Goal: Transaction & Acquisition: Purchase product/service

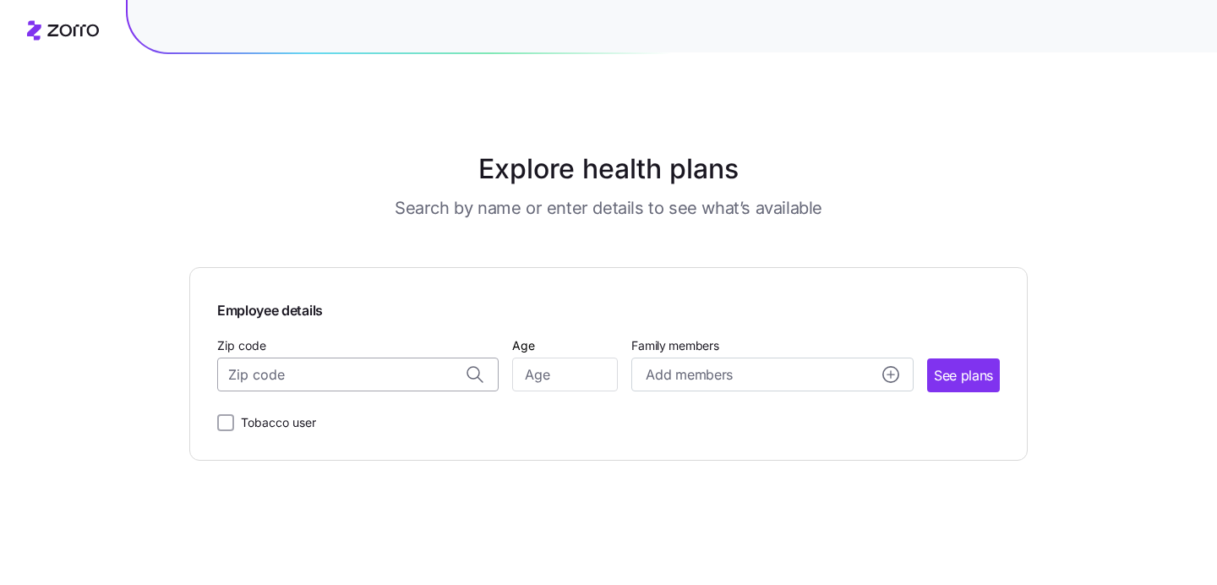
click at [396, 374] on input "Zip code" at bounding box center [357, 374] width 281 height 34
paste input "05401"
click at [367, 417] on span "05401, [GEOGRAPHIC_DATA], [GEOGRAPHIC_DATA]" at bounding box center [355, 419] width 237 height 21
type input "05401, [GEOGRAPHIC_DATA], [GEOGRAPHIC_DATA]"
type input "30"
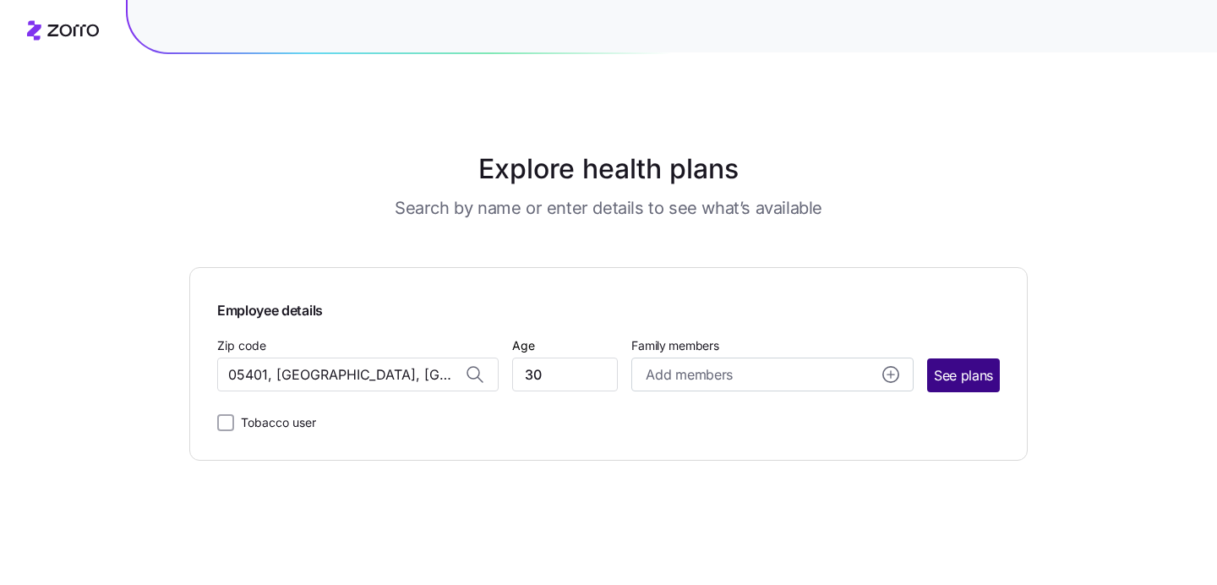
click at [957, 378] on span "See plans" at bounding box center [963, 375] width 59 height 21
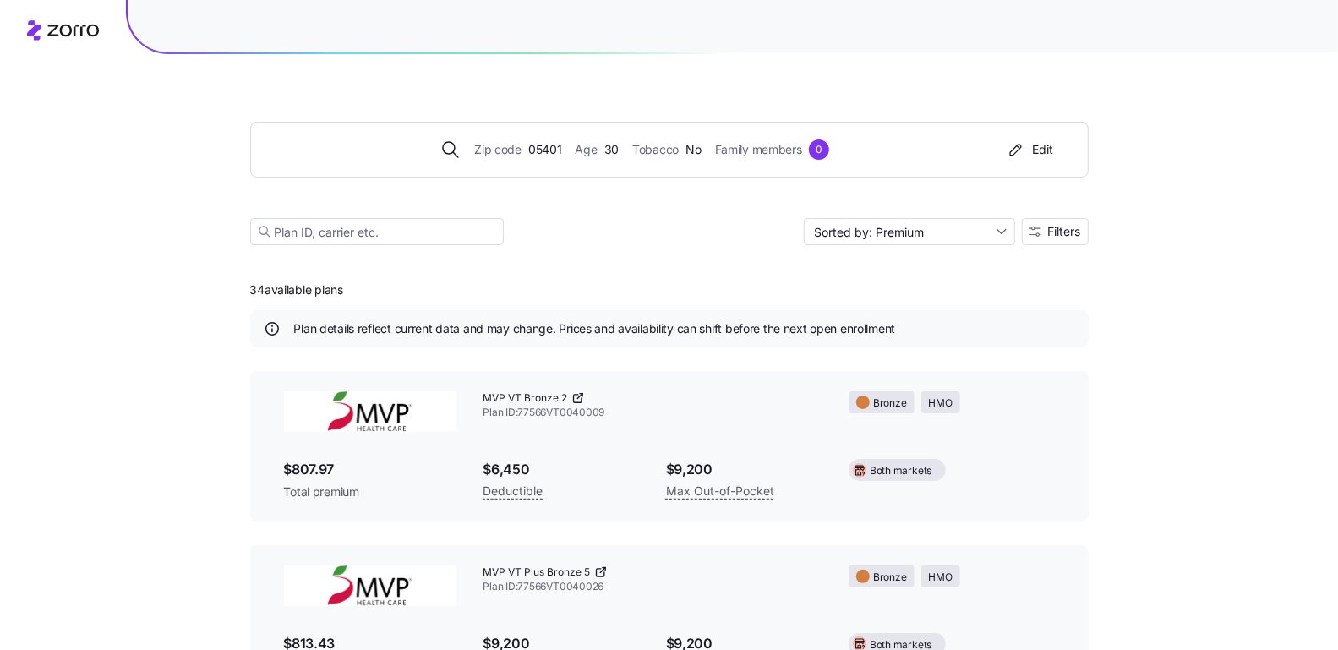
click at [1074, 215] on div "Zip code 05401 Age [DEMOGRAPHIC_DATA] Tobacco No Family members 0 Edit Sorted b…" at bounding box center [669, 163] width 838 height 205
click at [1068, 231] on span "Filters" at bounding box center [1064, 232] width 33 height 12
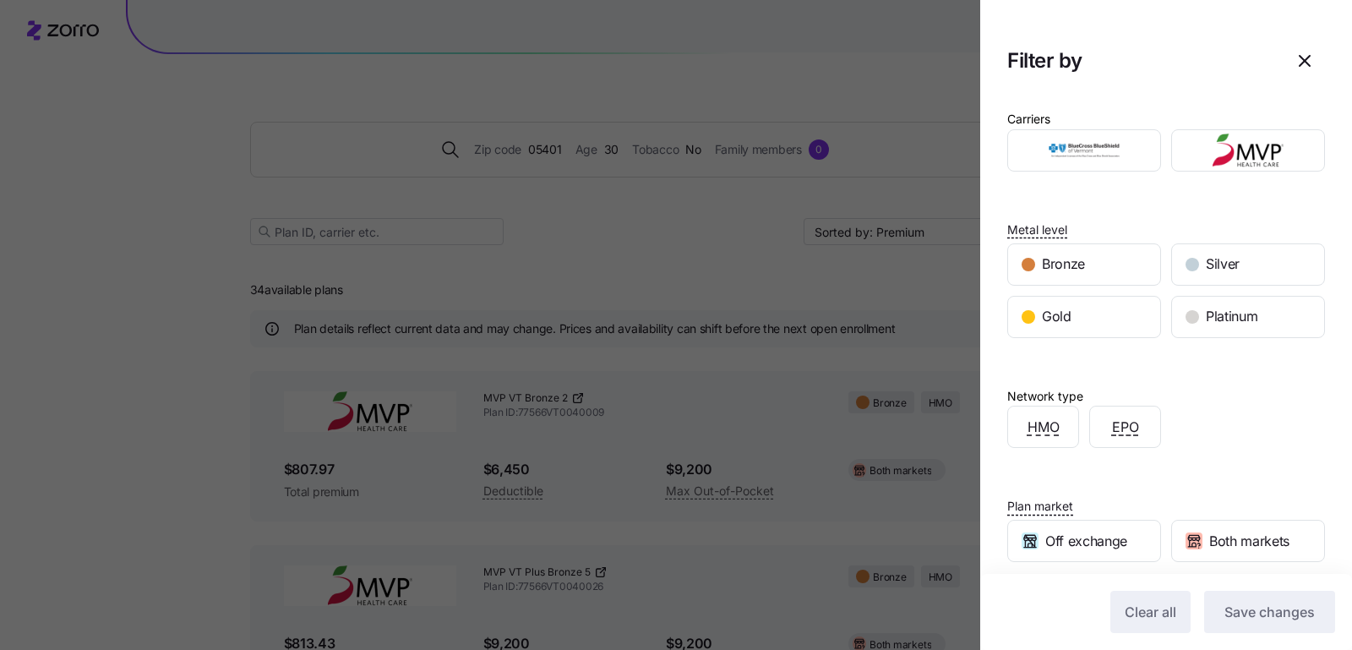
click at [1105, 510] on div "Plan market Off exchange Both markets" at bounding box center [1166, 528] width 318 height 67
click at [1105, 531] on span "Off exchange" at bounding box center [1086, 541] width 82 height 21
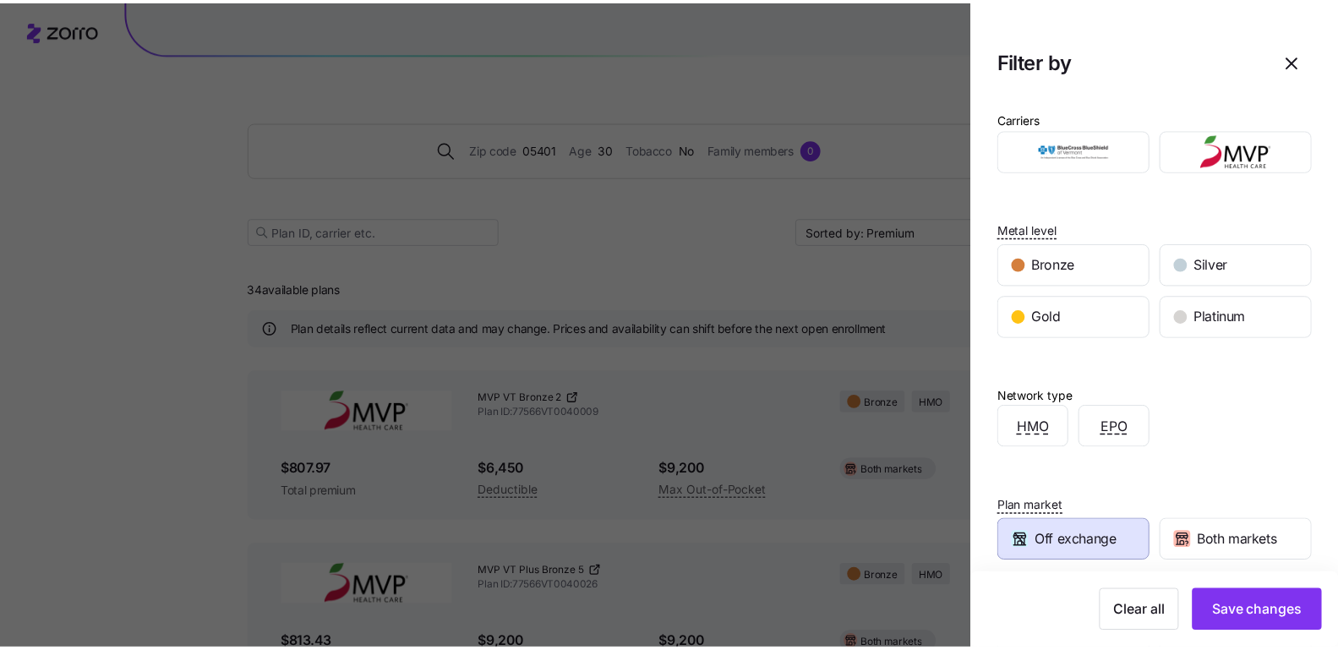
scroll to position [124, 0]
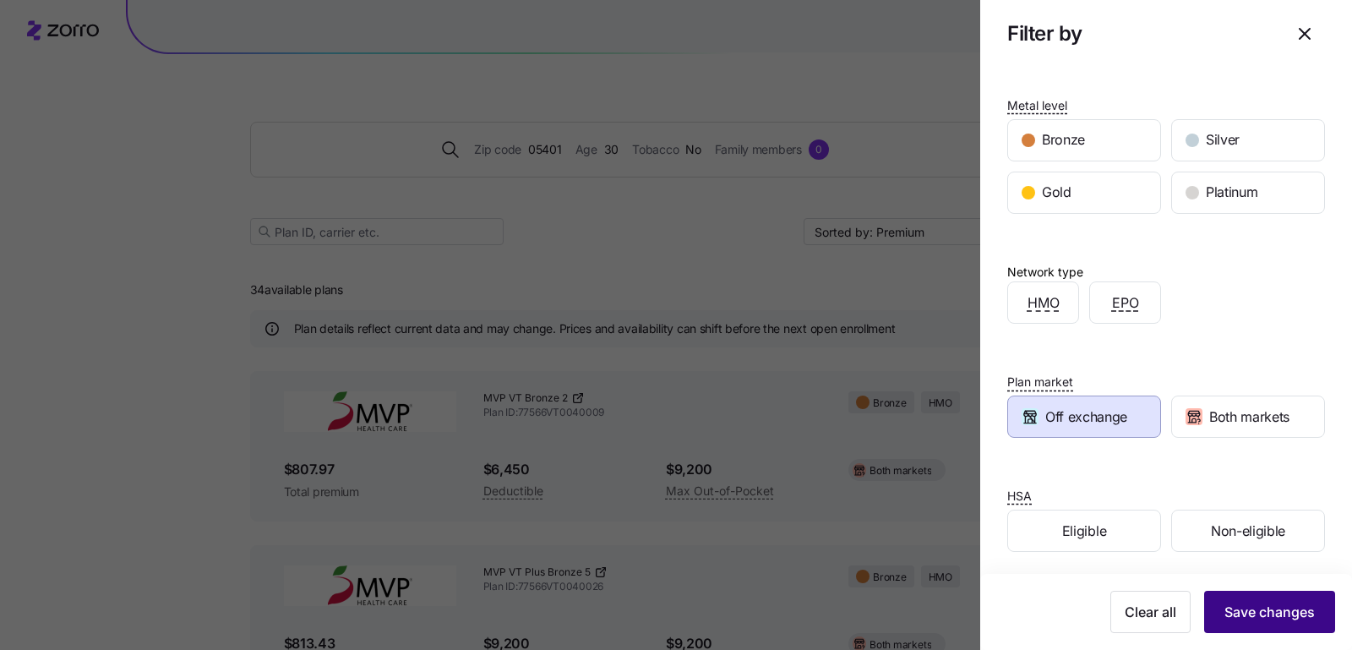
click at [1105, 531] on span "Save changes" at bounding box center [1269, 612] width 90 height 20
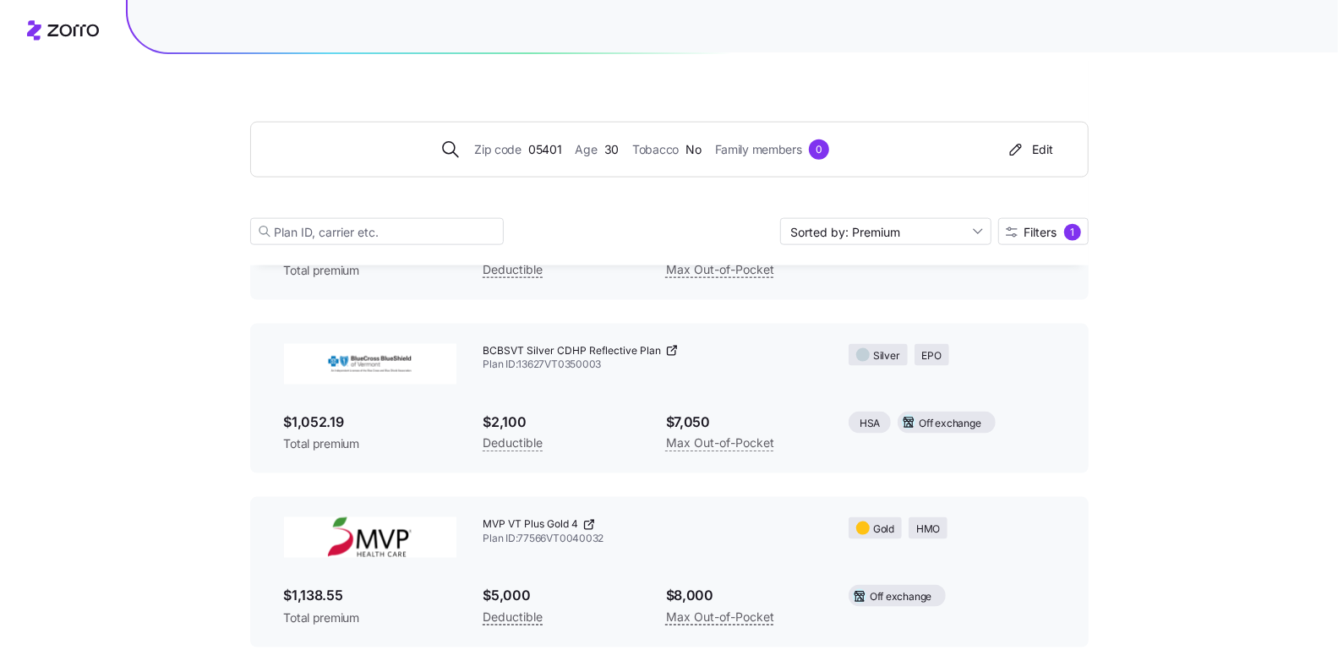
scroll to position [1286, 0]
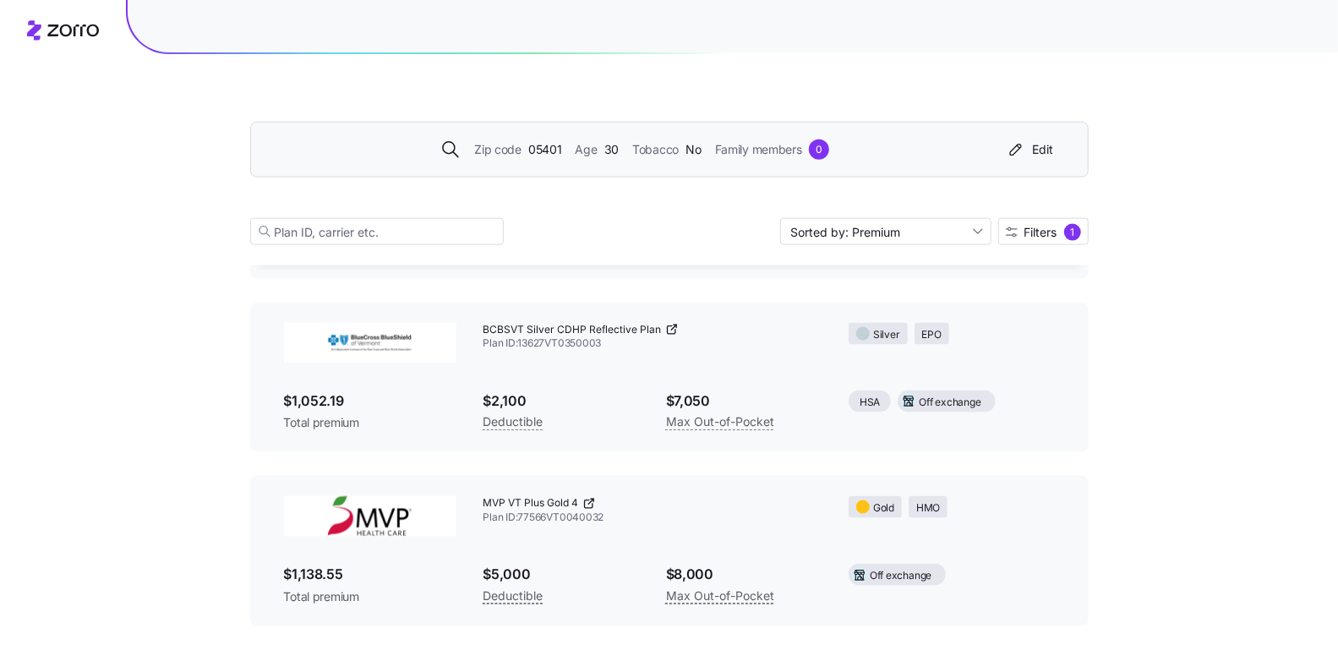
click at [488, 145] on span "Zip code" at bounding box center [497, 149] width 47 height 19
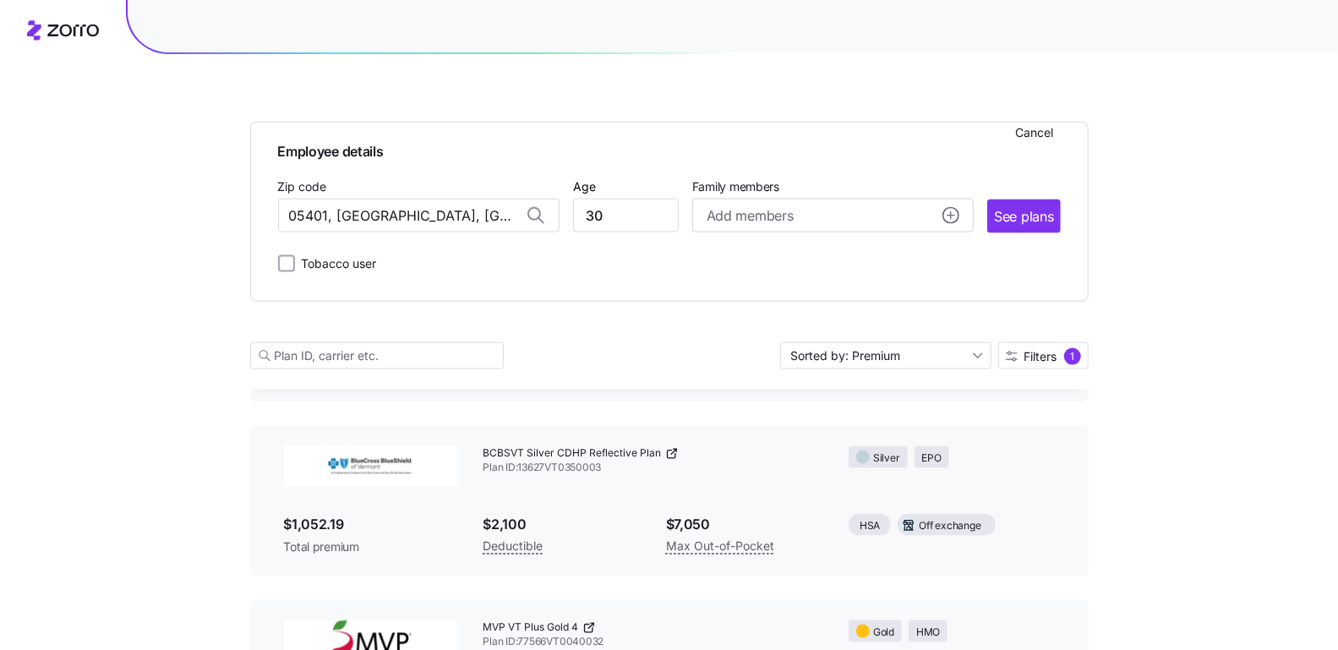
scroll to position [1410, 0]
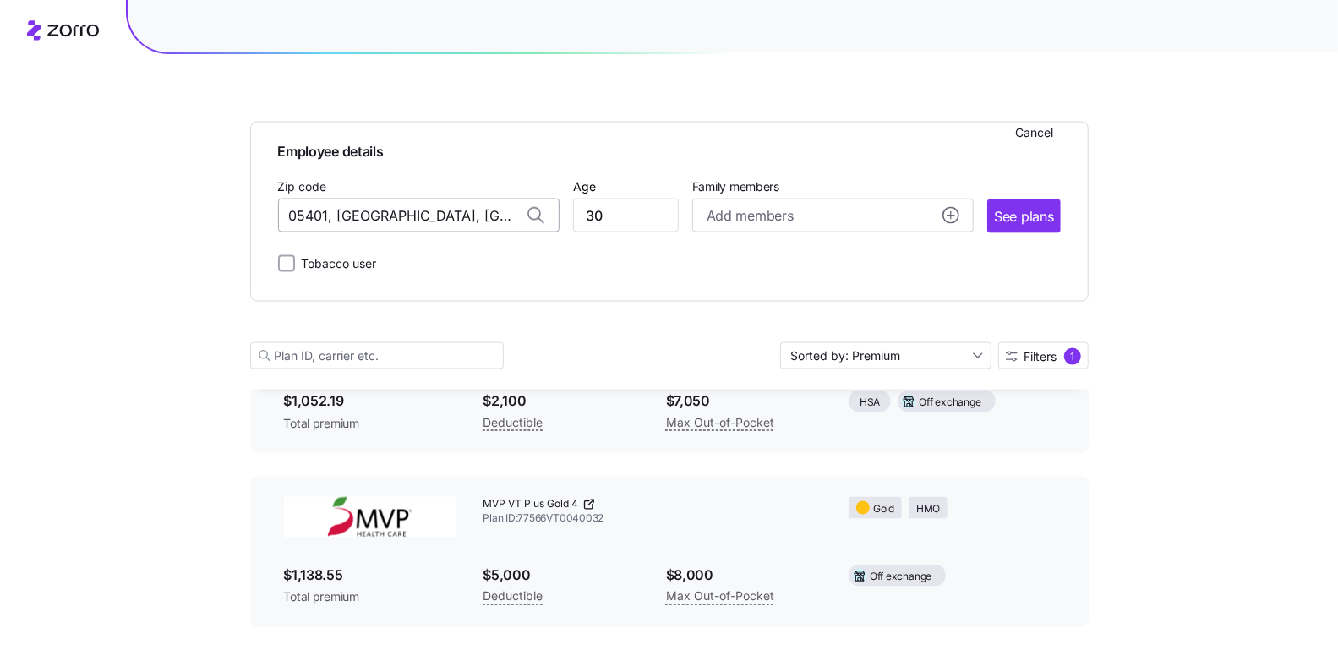
click at [443, 221] on input "05401, [GEOGRAPHIC_DATA], [GEOGRAPHIC_DATA]" at bounding box center [418, 216] width 281 height 34
paste input "98039"
click at [454, 251] on span "98039, [GEOGRAPHIC_DATA], [GEOGRAPHIC_DATA]" at bounding box center [415, 260] width 237 height 21
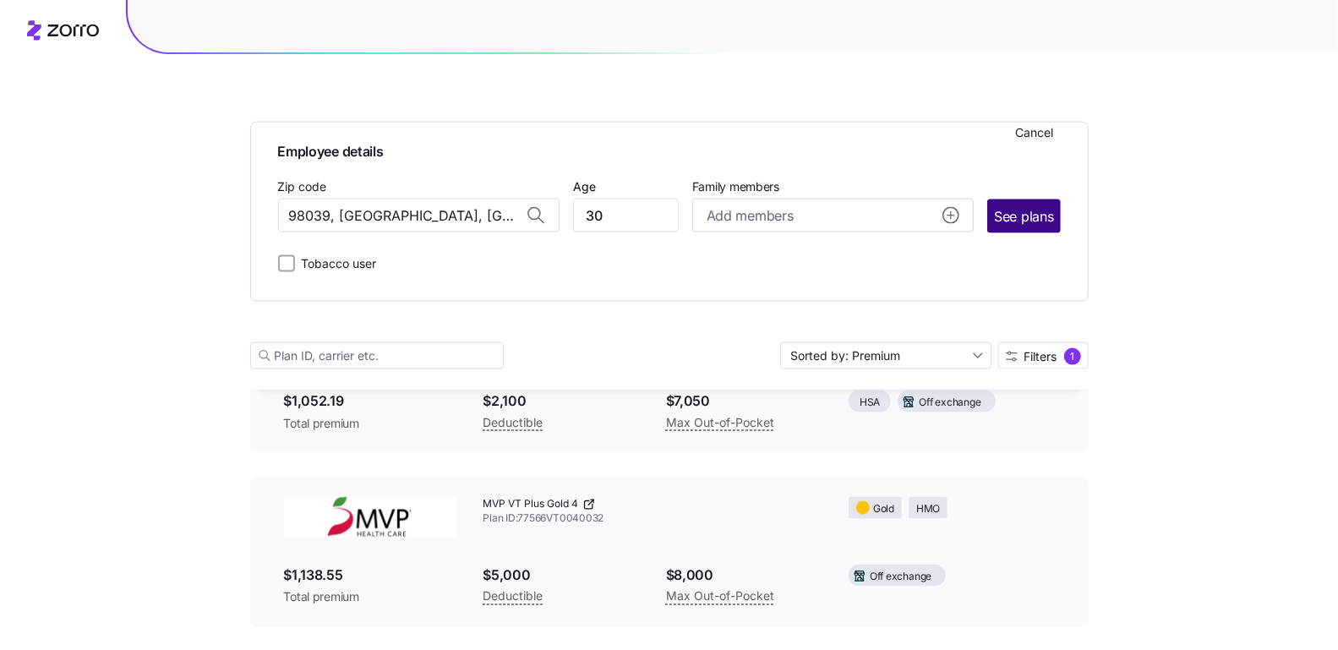
type input "98039, [GEOGRAPHIC_DATA], [GEOGRAPHIC_DATA]"
click at [1013, 221] on span "See plans" at bounding box center [1023, 216] width 59 height 21
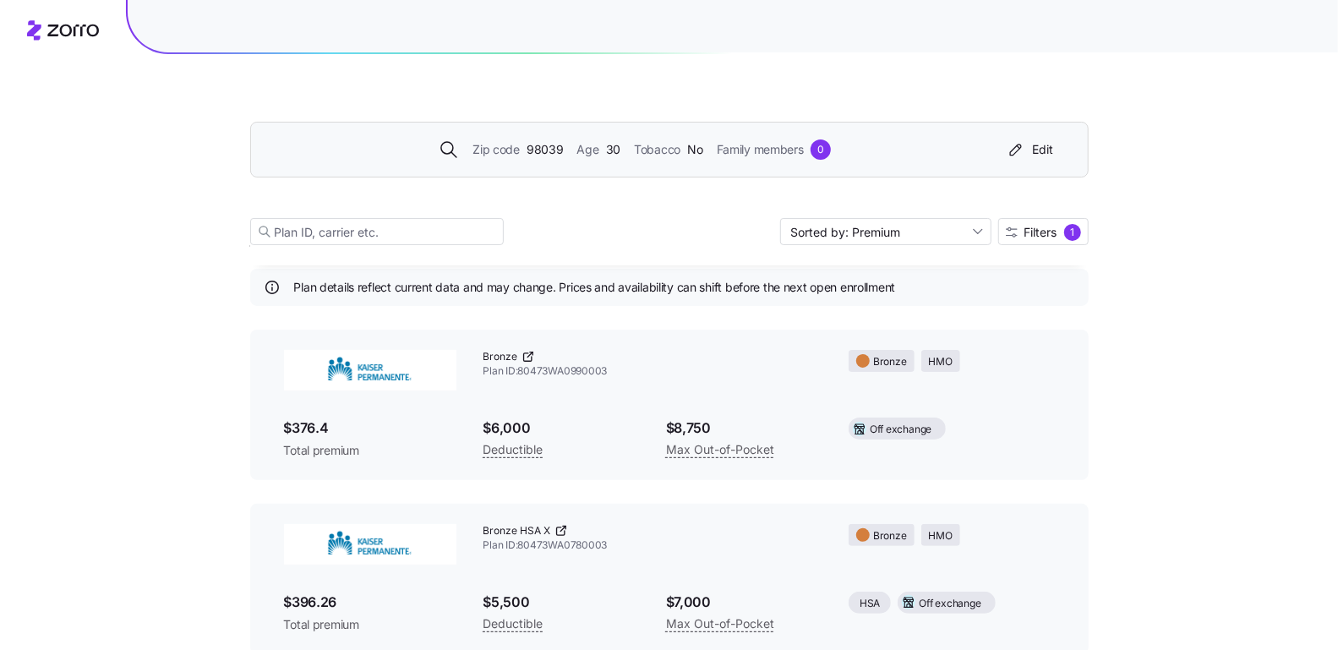
scroll to position [42, 0]
click at [839, 151] on div "Zip code 98039 Age [DEMOGRAPHIC_DATA] Tobacco No Family members 0" at bounding box center [635, 149] width 728 height 20
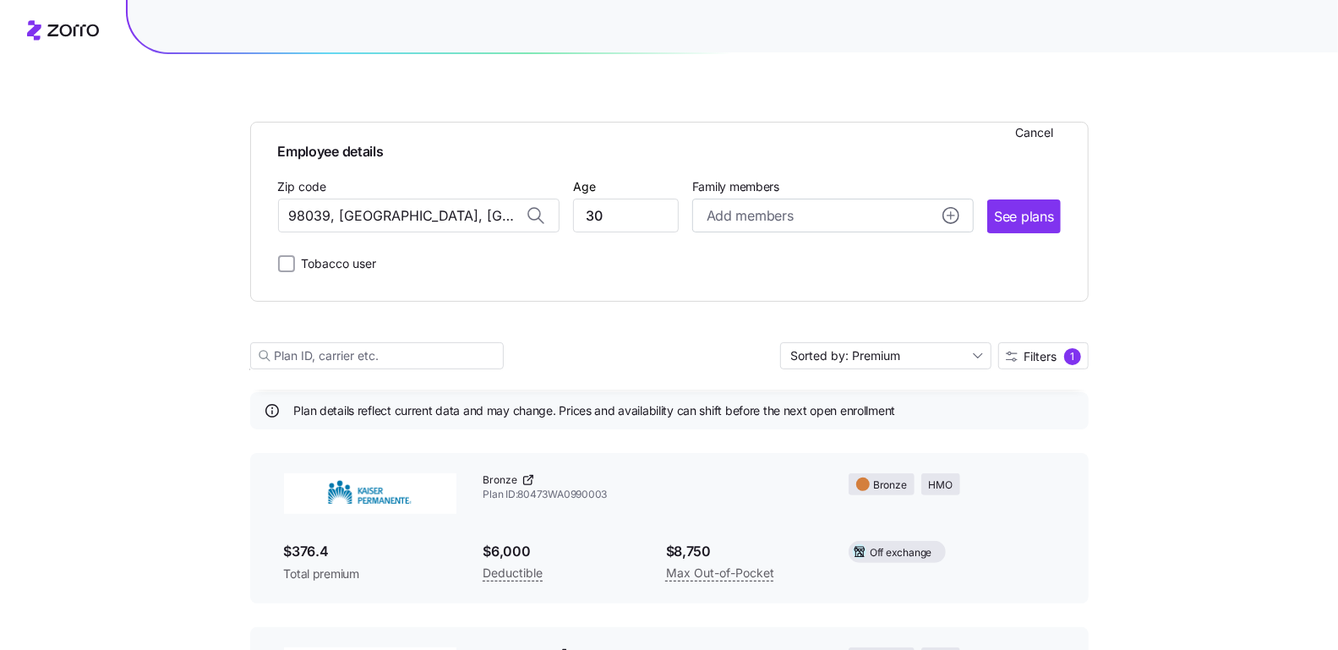
scroll to position [166, 0]
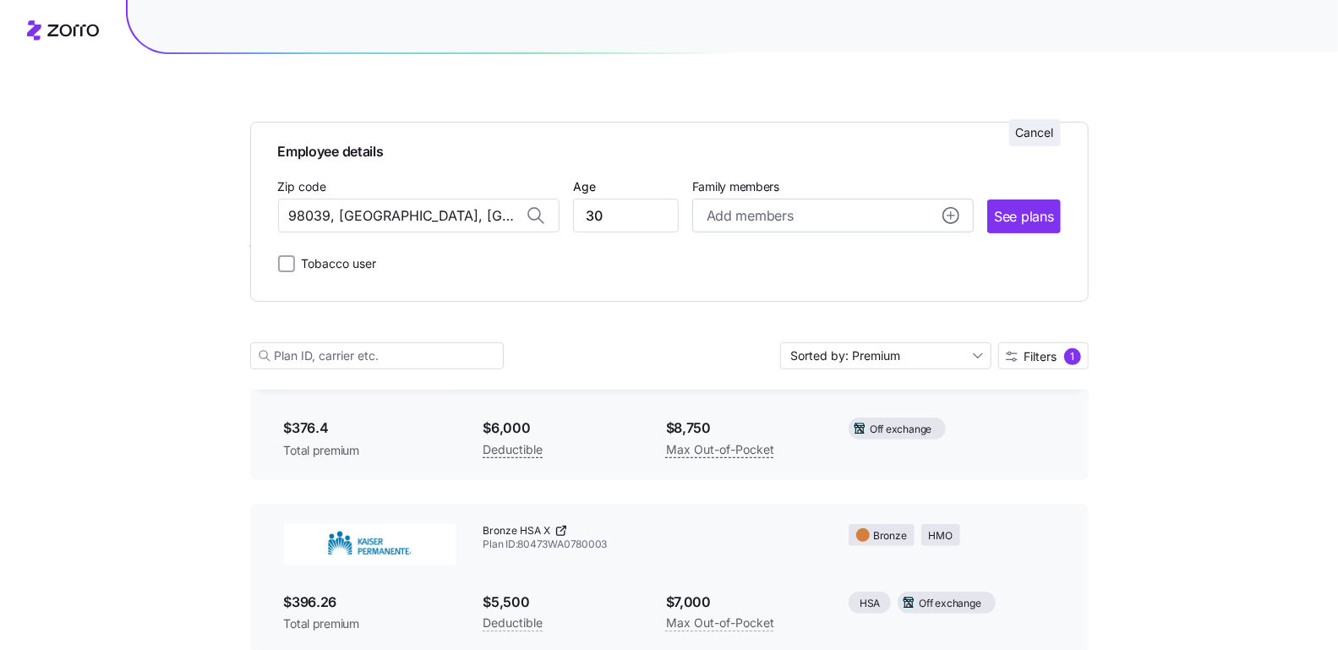
click at [1036, 129] on span "Cancel" at bounding box center [1035, 132] width 38 height 17
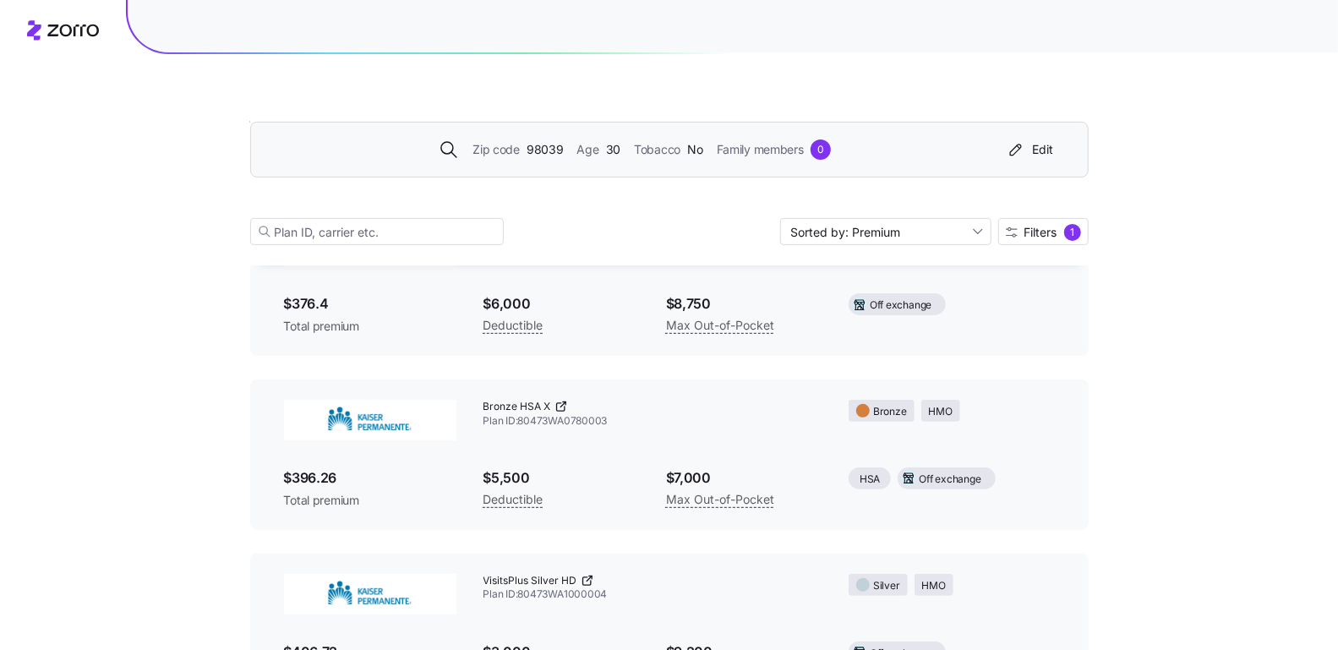
scroll to position [41, 0]
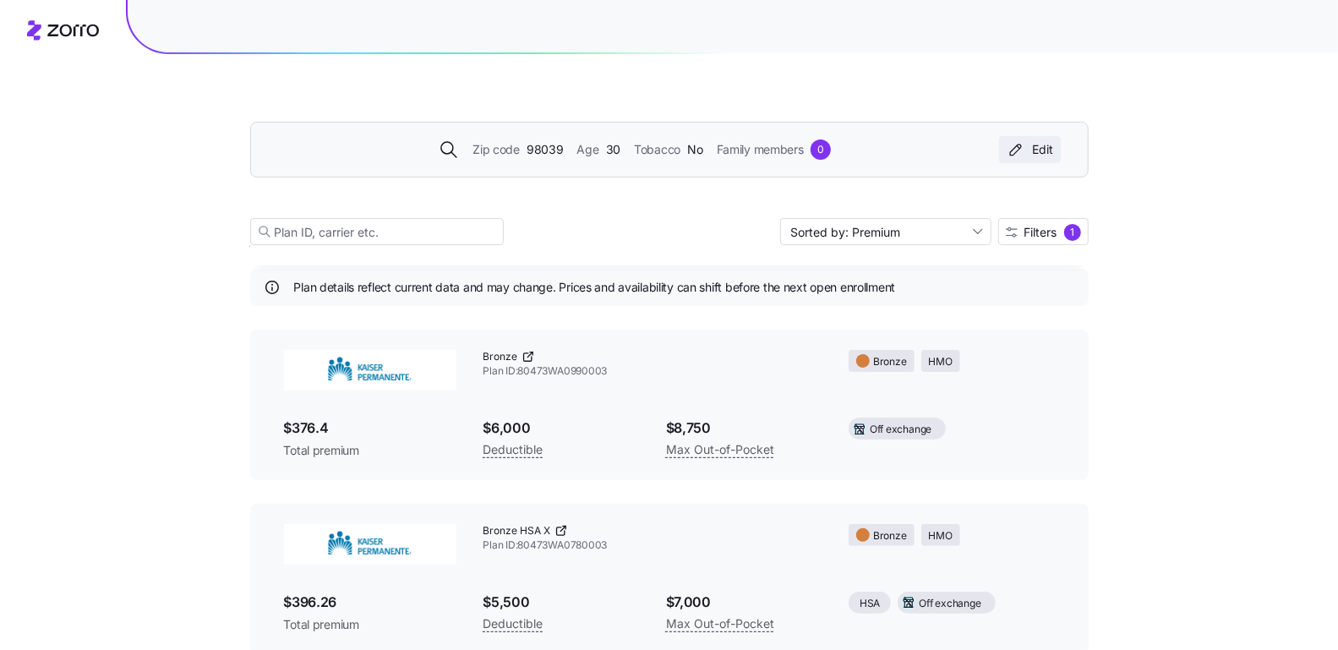
click at [1038, 145] on div "Edit" at bounding box center [1030, 149] width 48 height 17
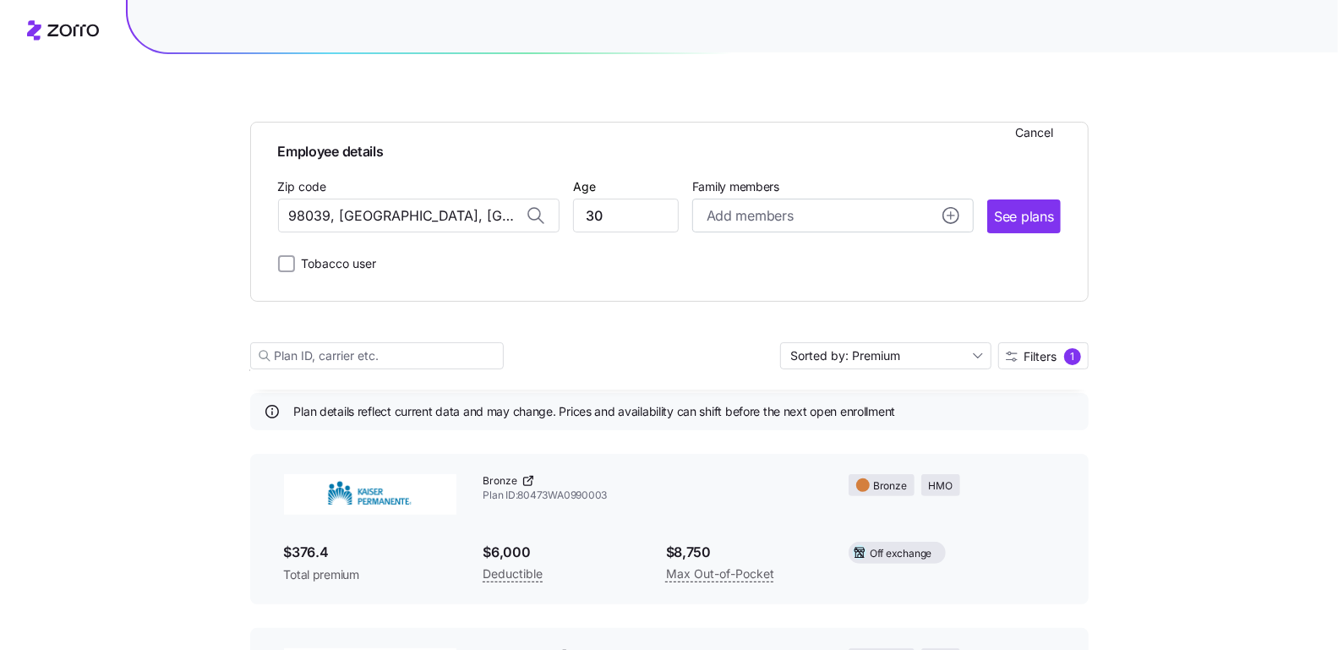
scroll to position [166, 0]
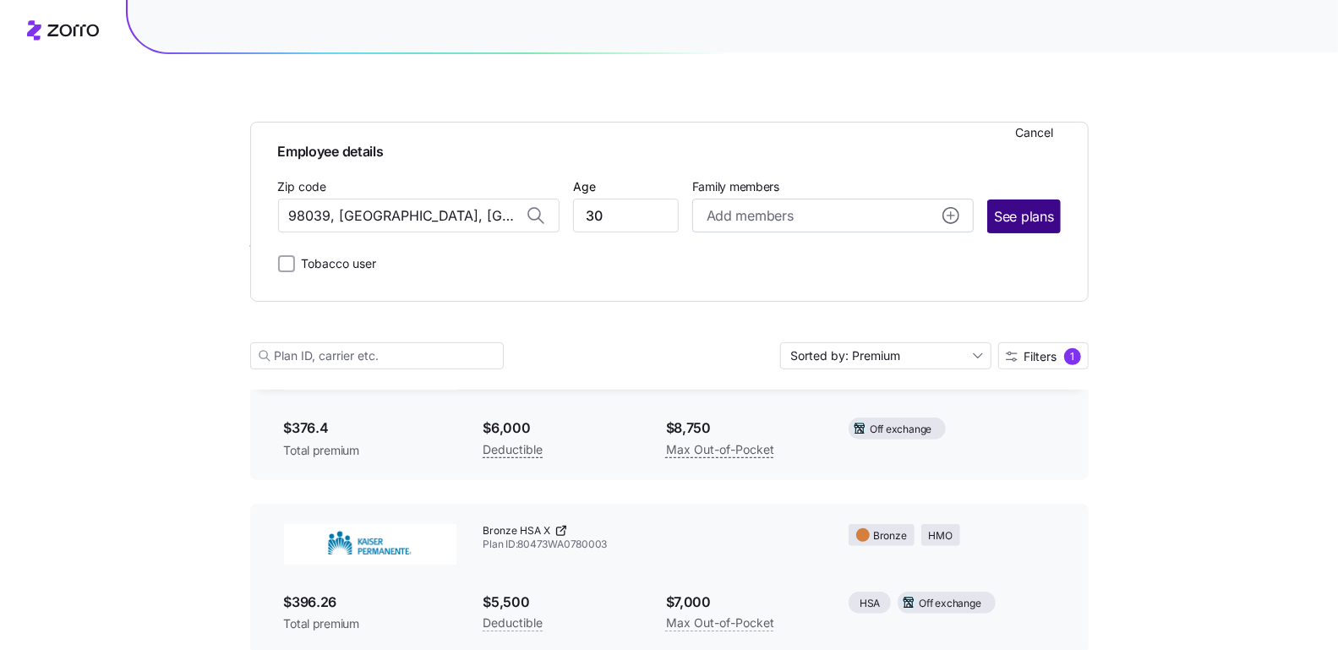
click at [1043, 226] on button "See plans" at bounding box center [1023, 216] width 73 height 34
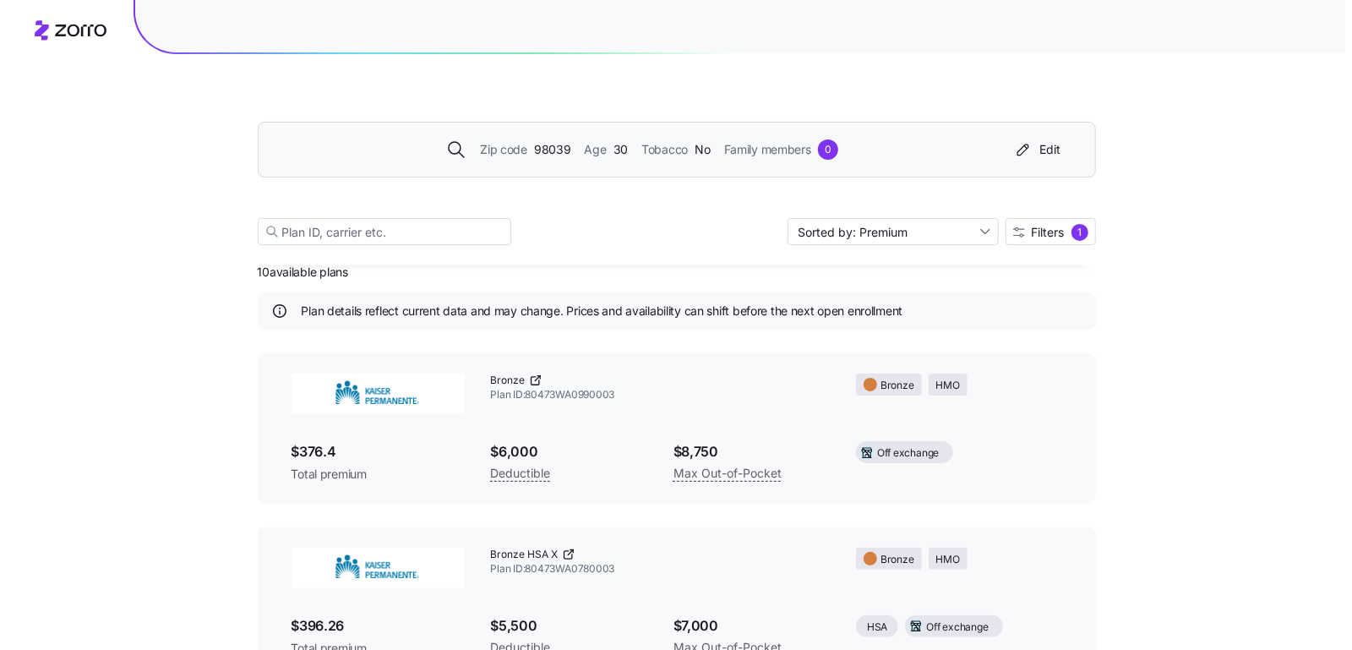
scroll to position [14, 0]
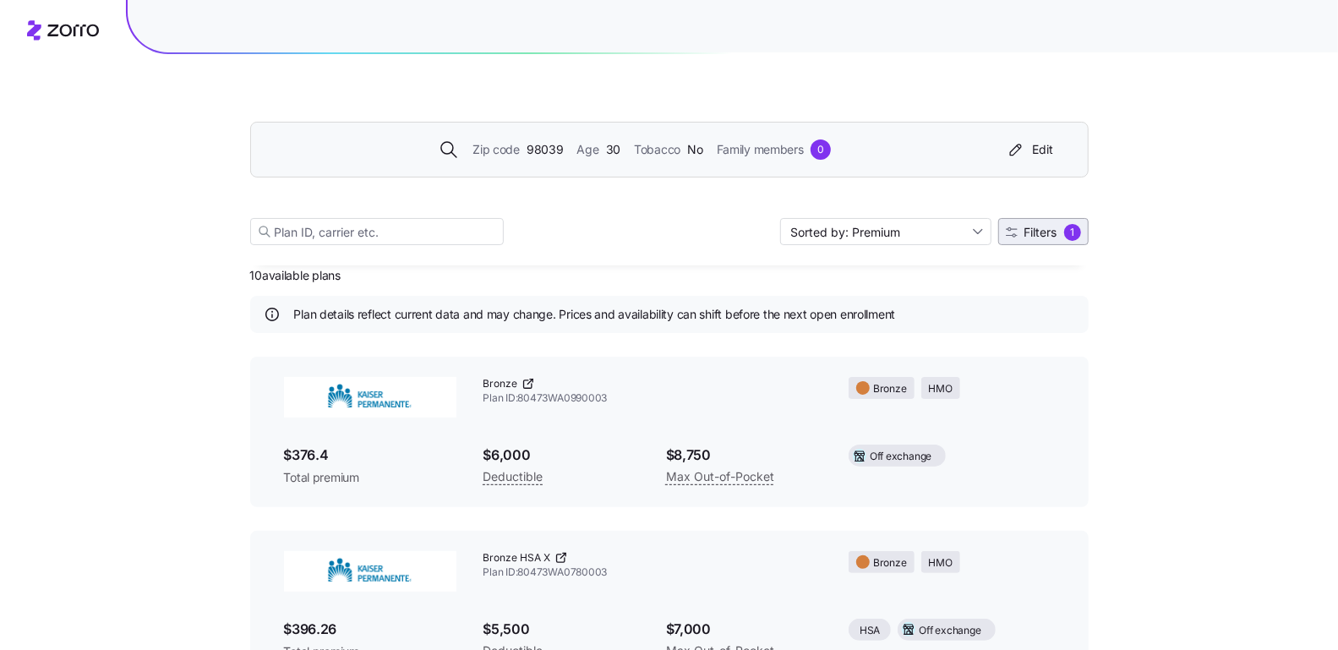
click at [1023, 241] on button "Filters 1" at bounding box center [1043, 231] width 90 height 27
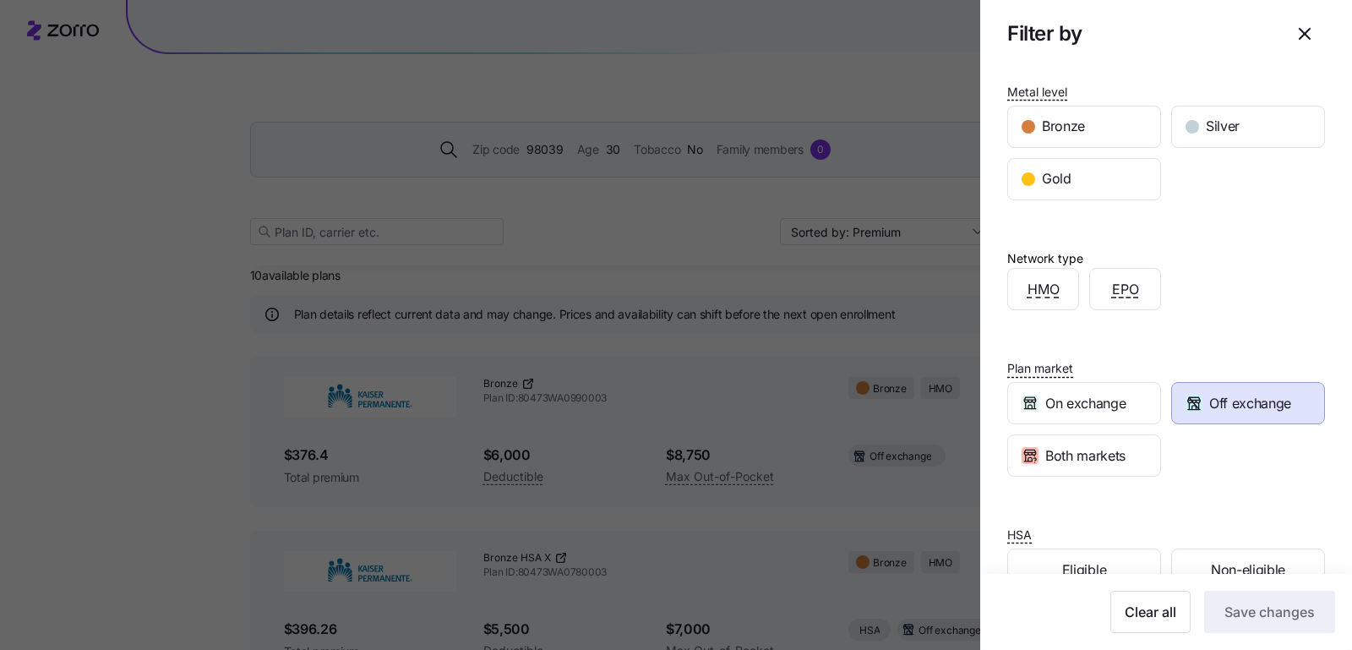
scroll to position [383, 0]
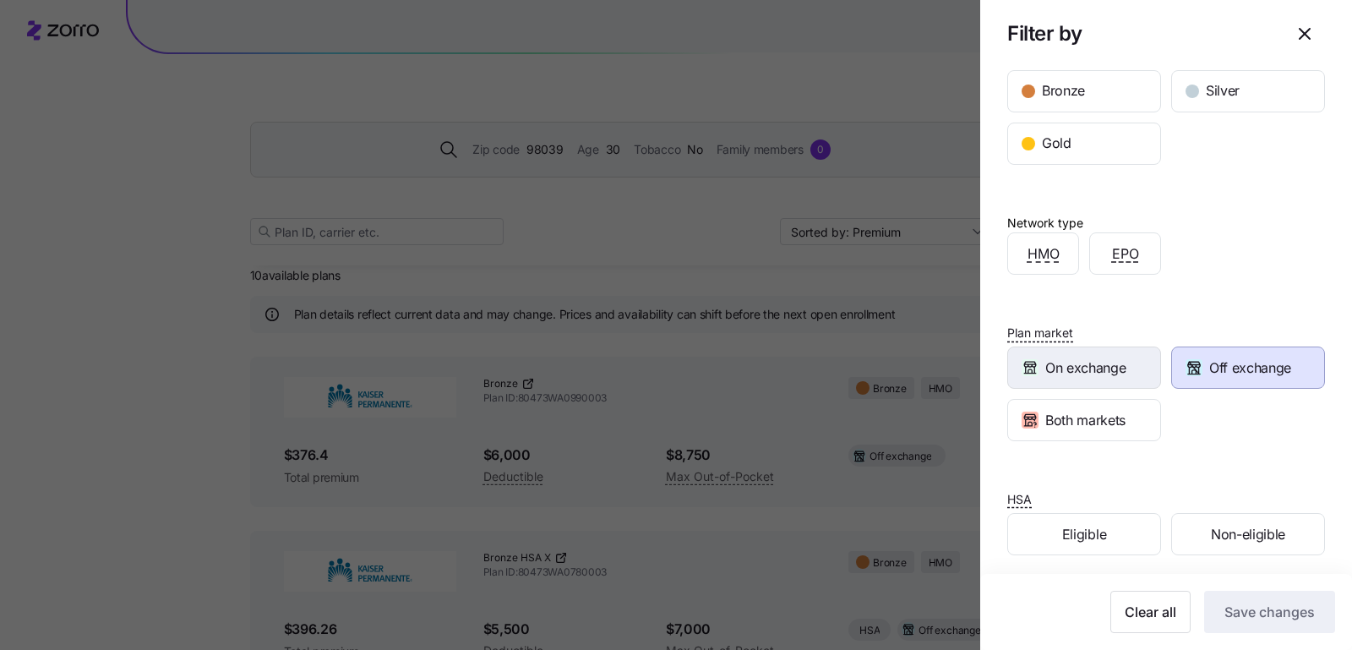
click at [1105, 357] on span "On exchange" at bounding box center [1085, 367] width 80 height 21
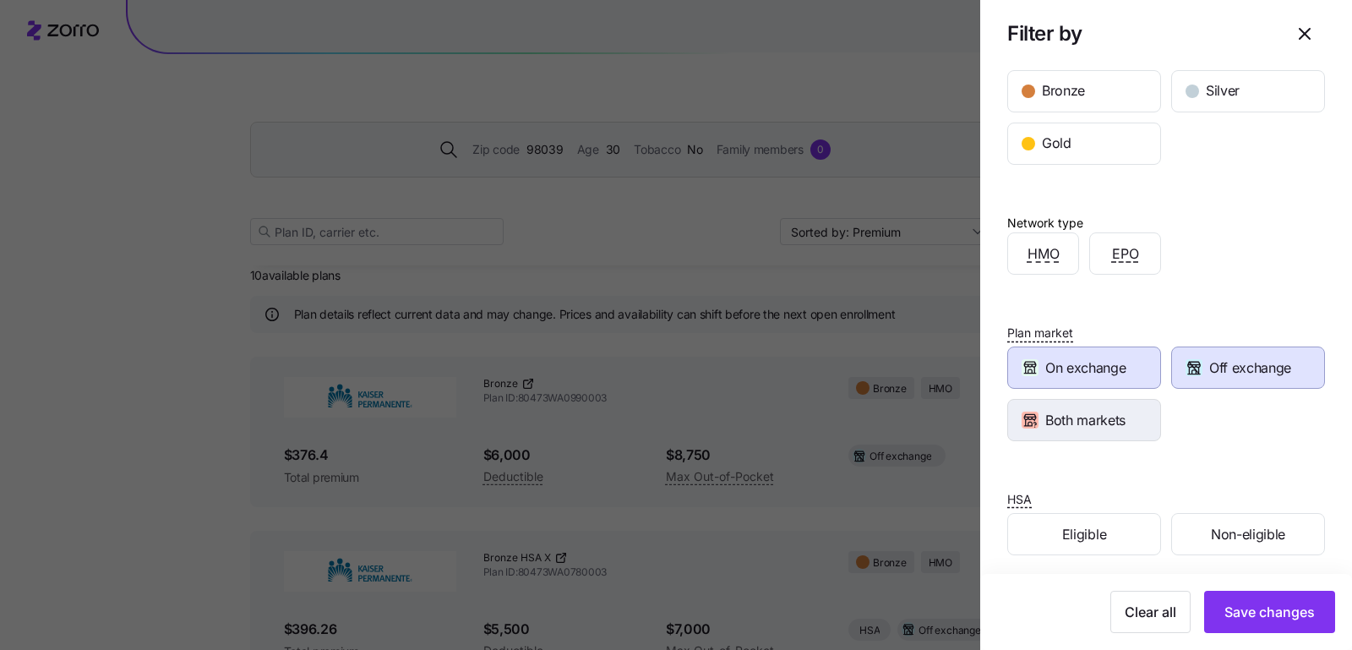
click at [1105, 410] on span "Both markets" at bounding box center [1085, 420] width 80 height 21
click at [1105, 363] on span "On exchange" at bounding box center [1085, 367] width 80 height 21
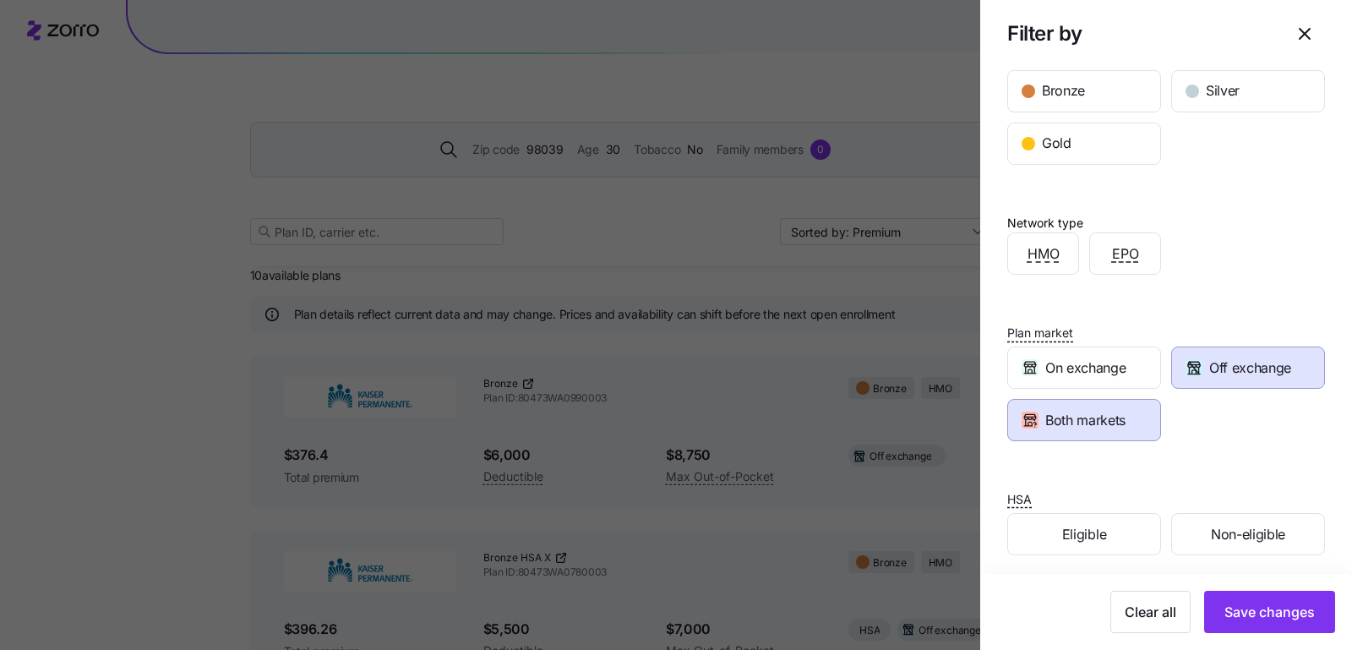
click at [1105, 409] on div "Both markets" at bounding box center [1084, 420] width 152 height 41
click at [1105, 358] on span "Off exchange" at bounding box center [1250, 367] width 82 height 21
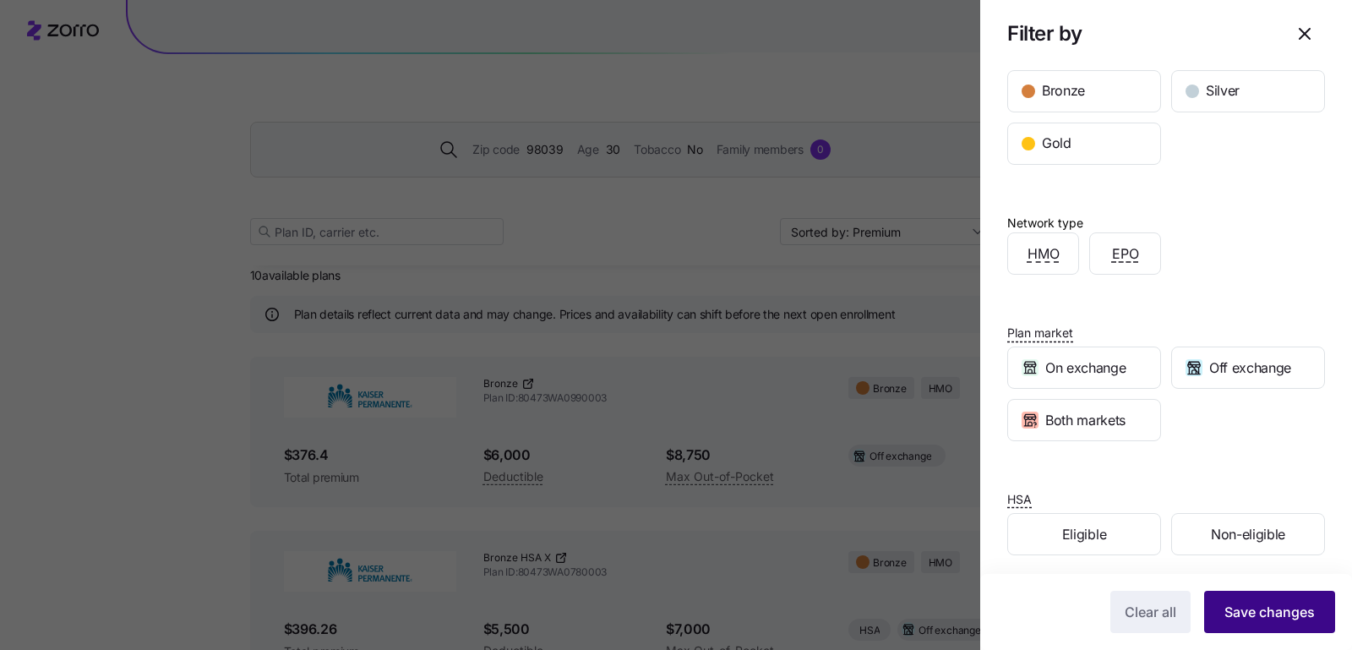
click at [1105, 531] on span "Save changes" at bounding box center [1269, 612] width 90 height 20
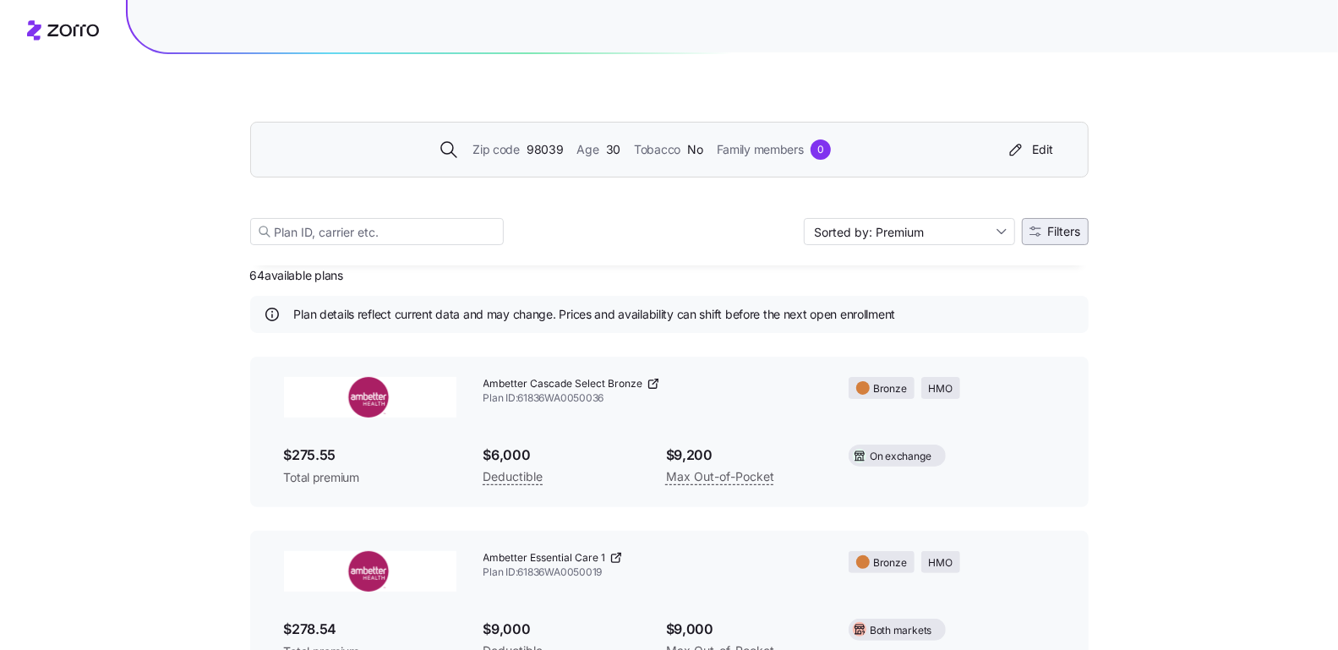
click at [1076, 226] on span "Filters" at bounding box center [1064, 232] width 33 height 12
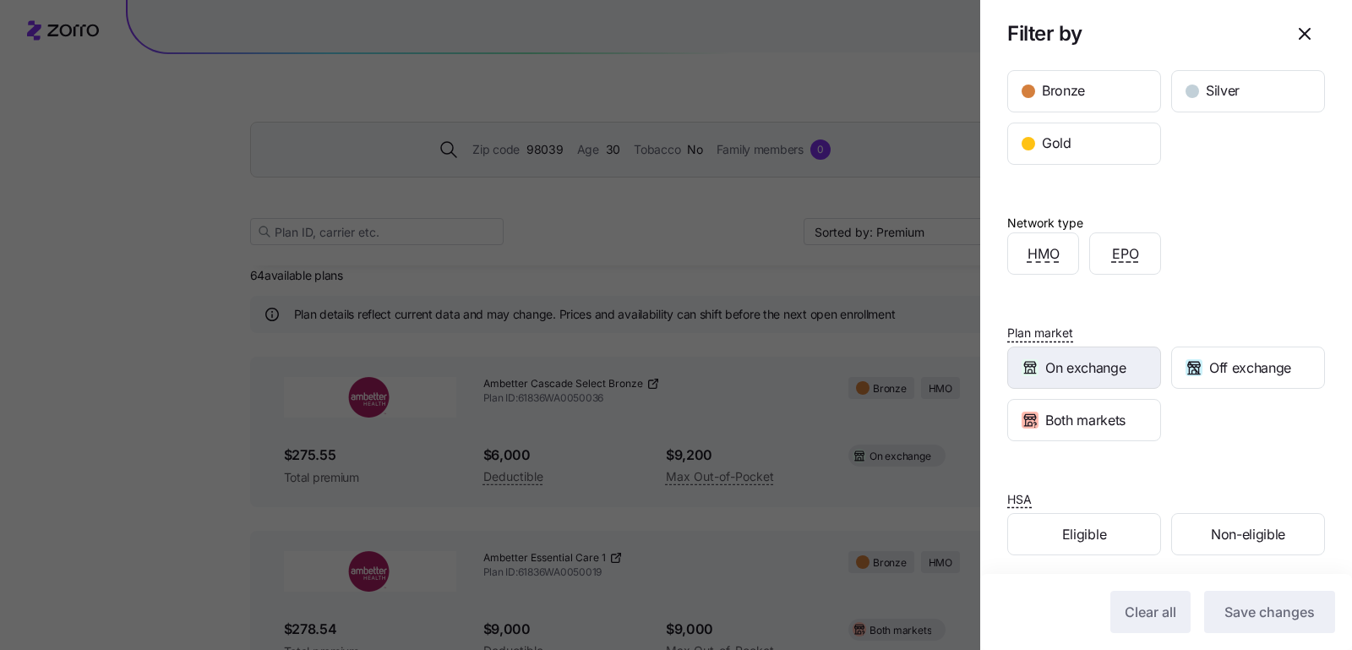
click at [1105, 359] on span "On exchange" at bounding box center [1085, 367] width 80 height 21
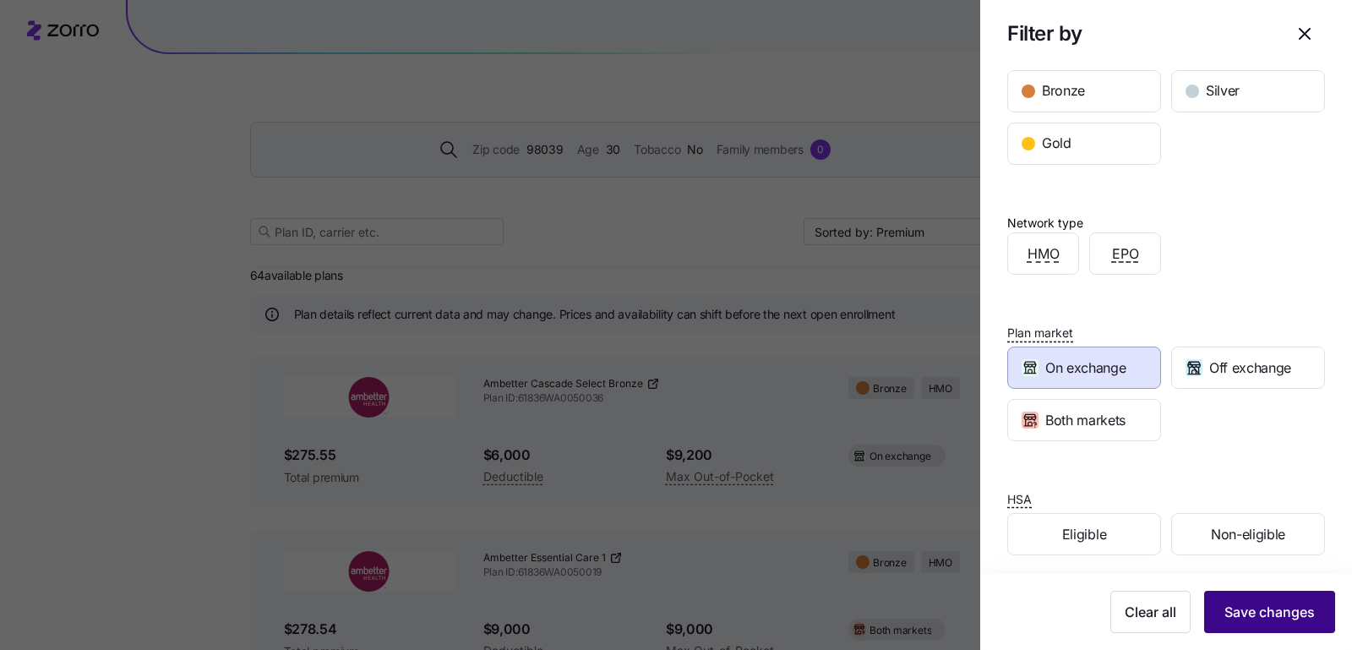
click at [1105, 531] on span "Save changes" at bounding box center [1269, 612] width 90 height 20
